Goal: Complete application form

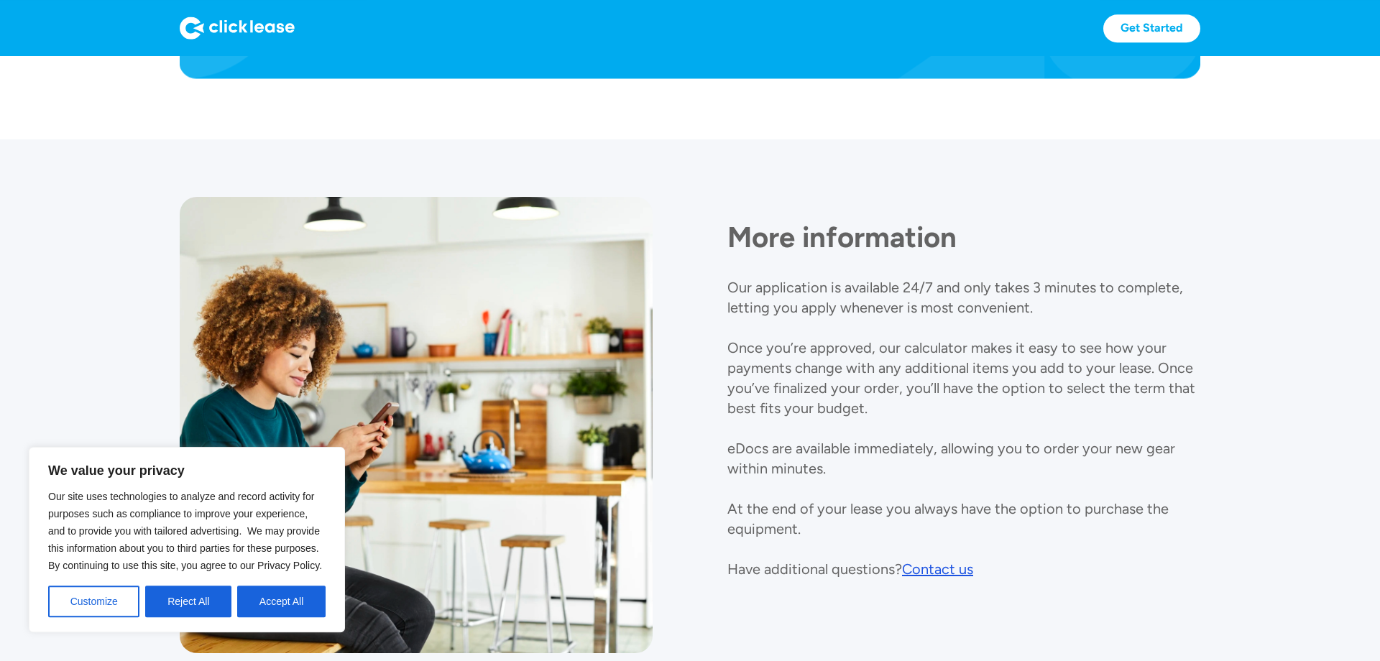
scroll to position [1710, 0]
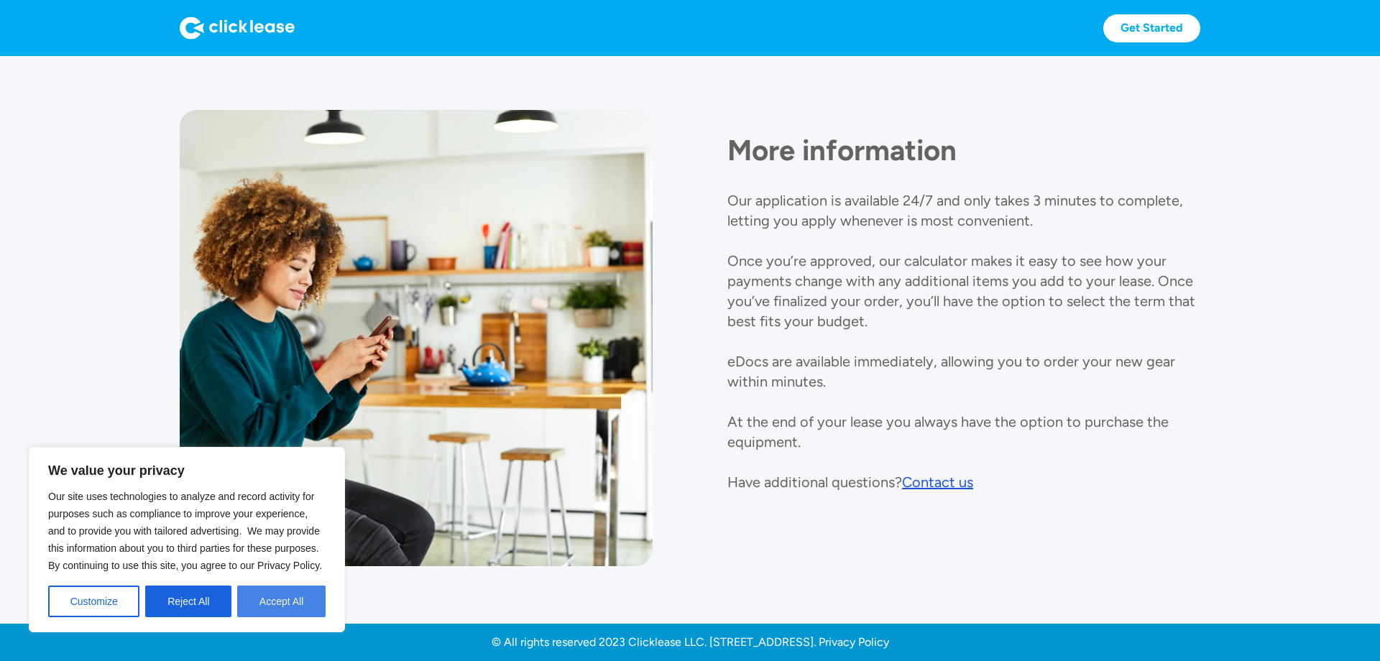
click at [290, 596] on button "Accept All" at bounding box center [281, 602] width 88 height 32
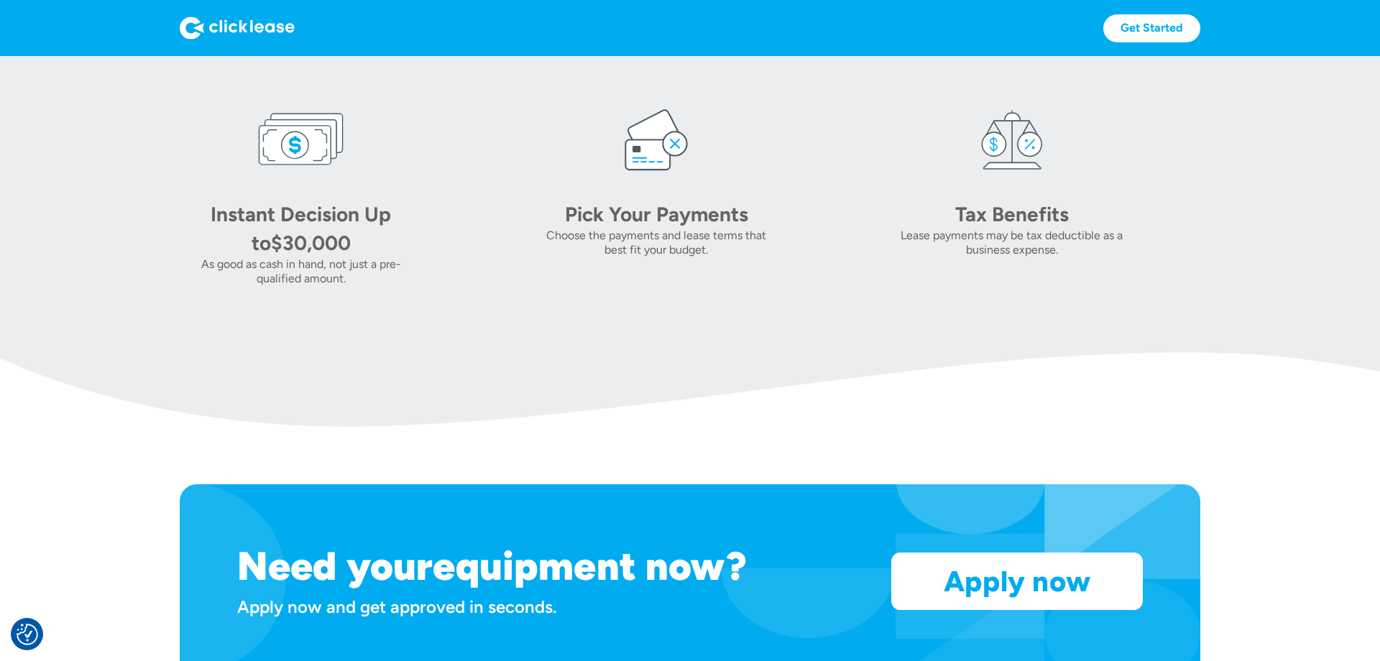
scroll to position [880, 0]
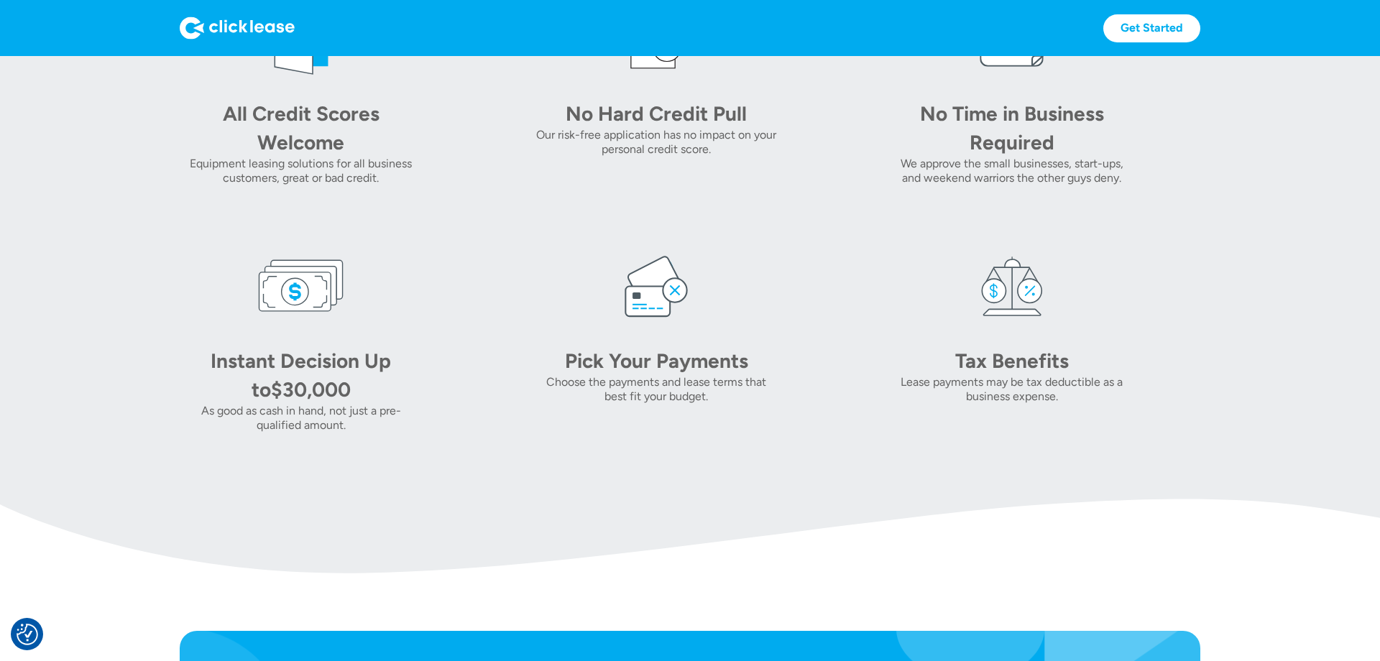
click at [657, 312] on img at bounding box center [656, 286] width 86 height 86
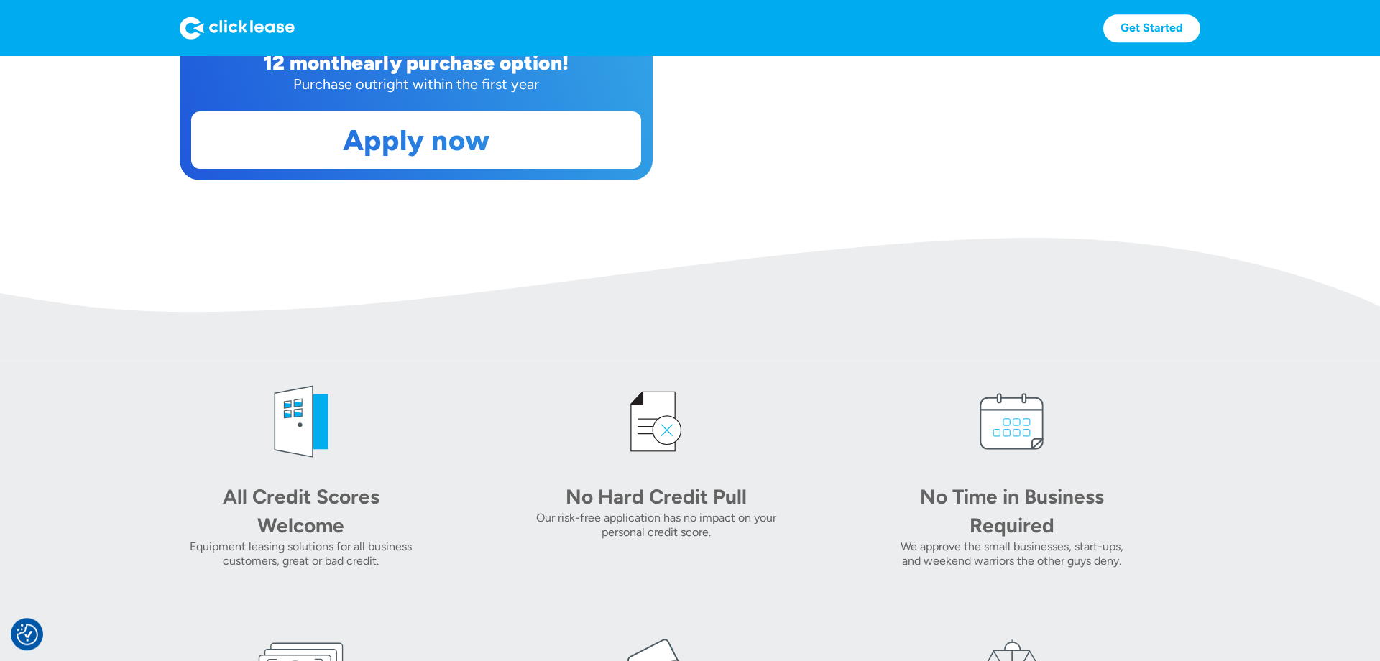
scroll to position [440, 0]
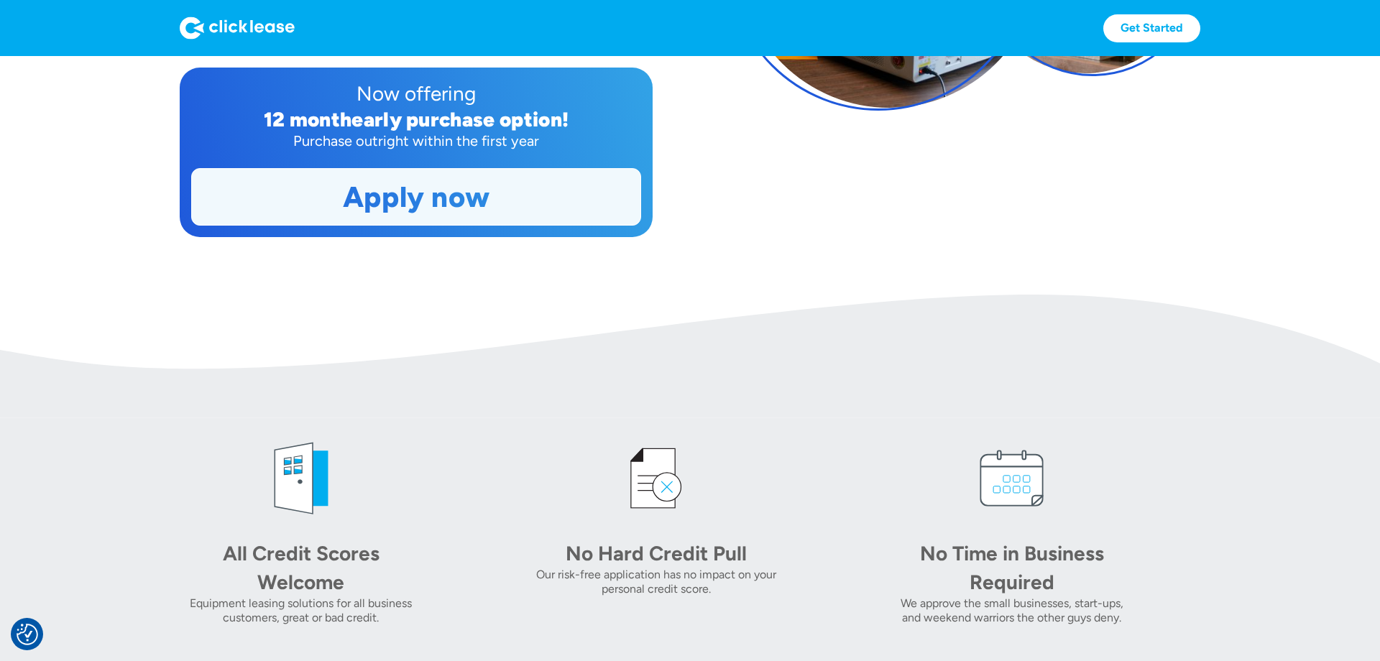
click at [446, 211] on link "Apply now" at bounding box center [416, 197] width 448 height 56
